Goal: Check status: Check status

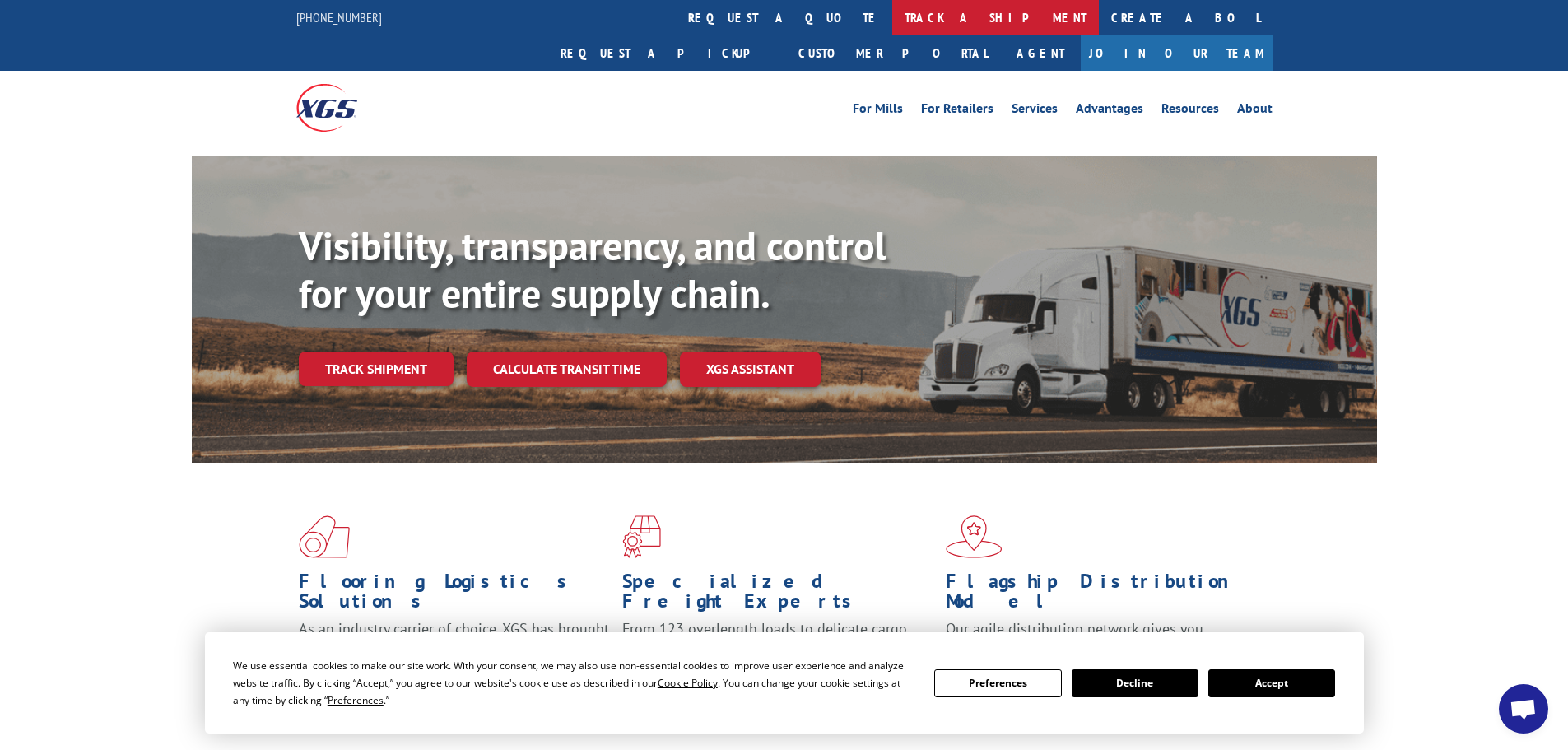
click at [892, 22] on link "track a shipment" at bounding box center [995, 18] width 207 height 36
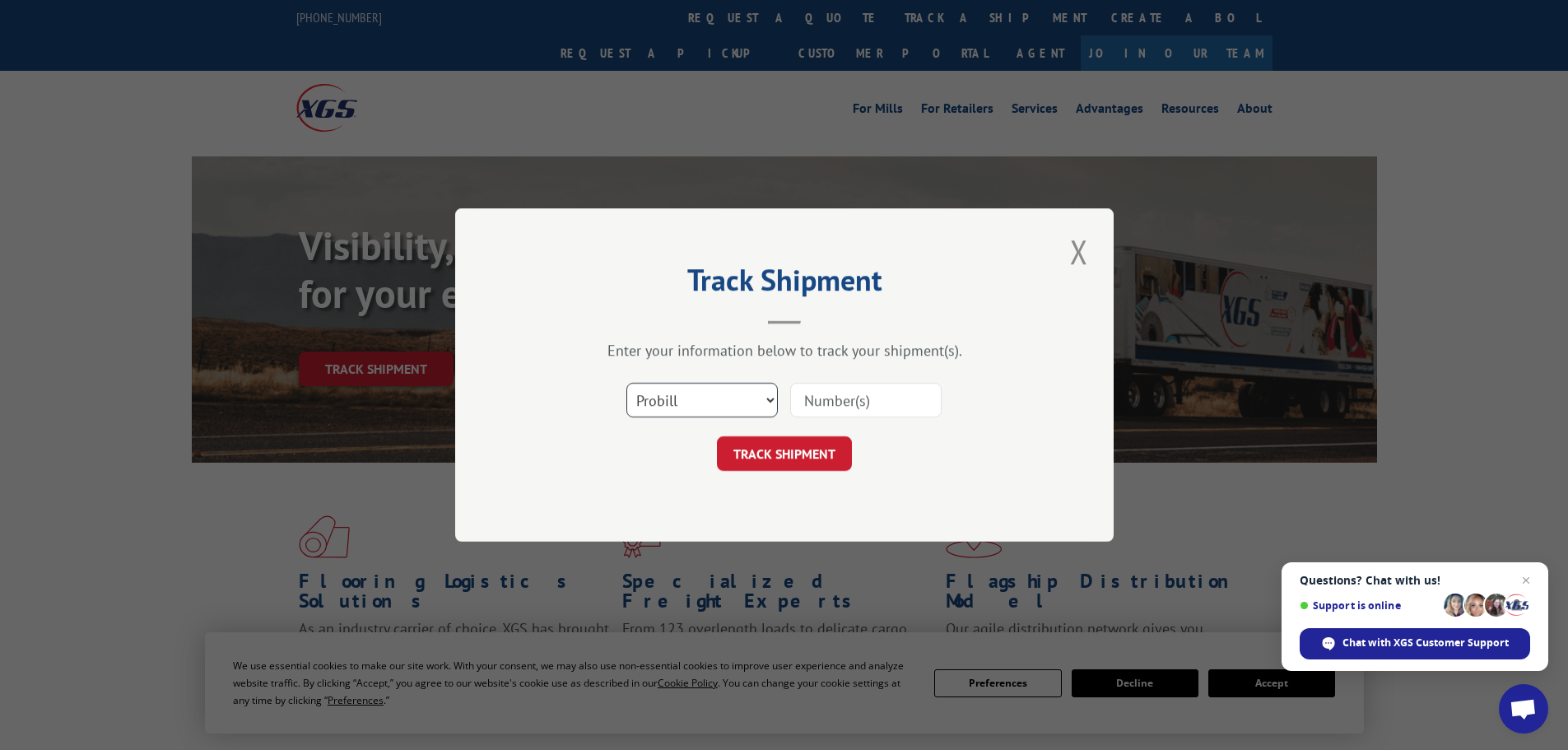
click at [751, 404] on select "Select category... Probill BOL PO" at bounding box center [701, 400] width 151 height 35
select select "bol"
click at [626, 383] on select "Select category... Probill BOL PO" at bounding box center [701, 400] width 151 height 35
paste input "5943783"
type input "5943783"
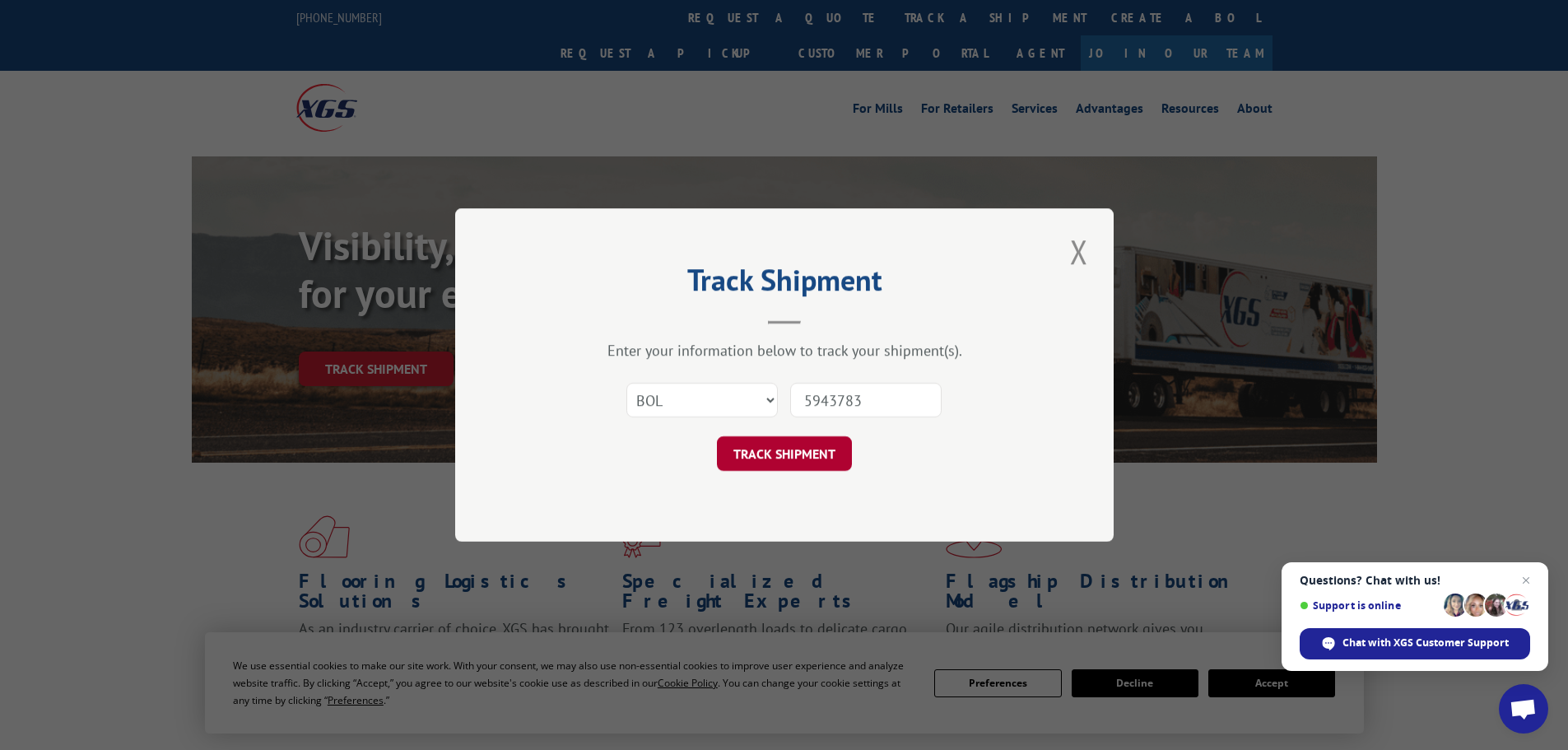
click at [775, 457] on button "TRACK SHIPMENT" at bounding box center [785, 453] width 135 height 35
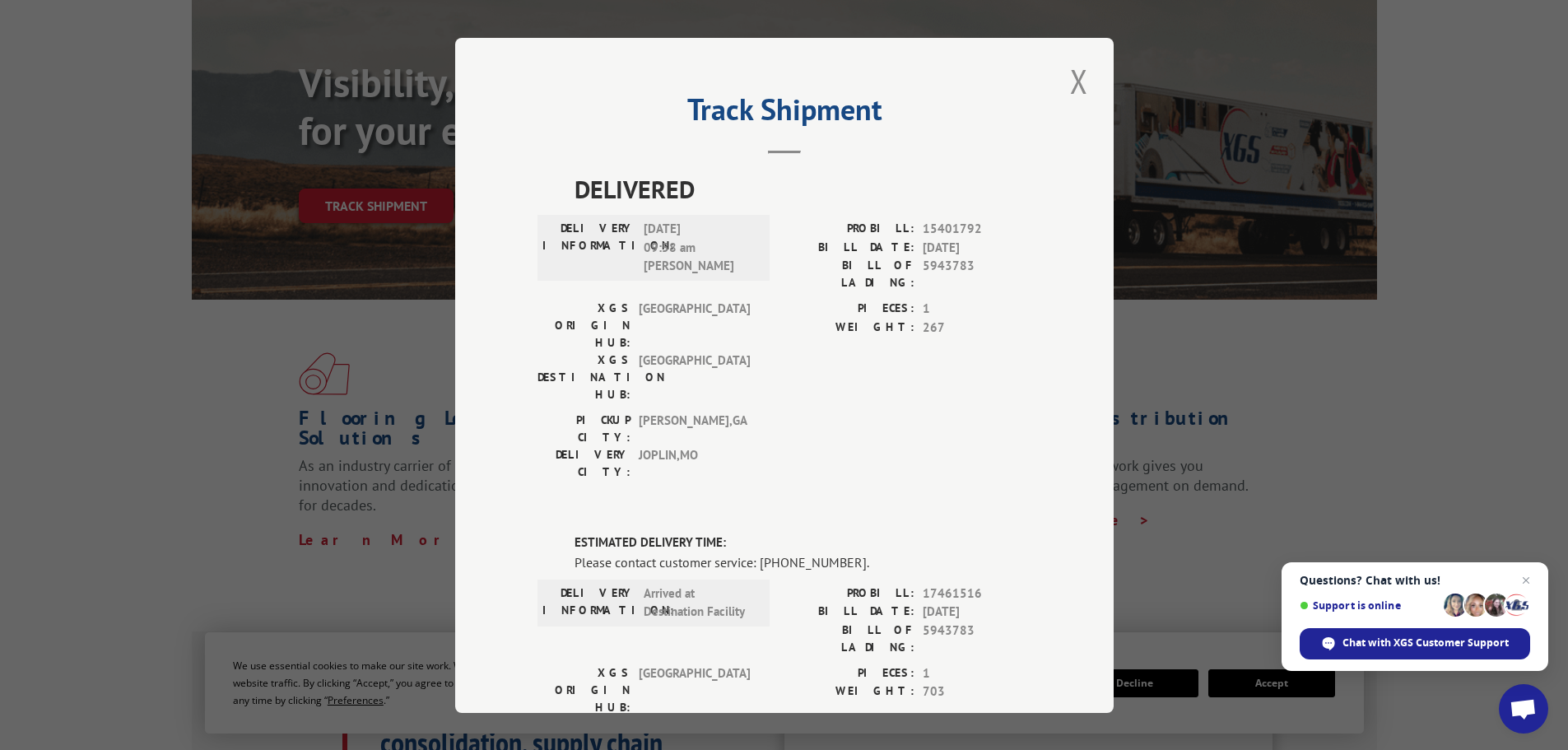
scroll to position [83, 0]
